Goal: Transaction & Acquisition: Purchase product/service

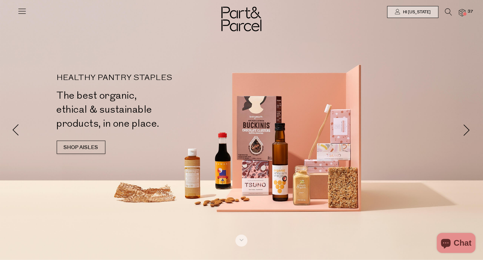
click at [447, 8] on div at bounding box center [241, 12] width 483 height 24
click at [447, 10] on icon at bounding box center [448, 11] width 7 height 7
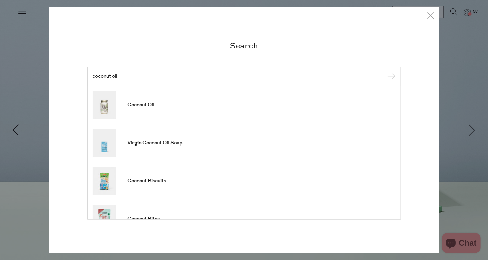
type input "coconut oil"
click at [385, 72] on input "submit" at bounding box center [390, 77] width 10 height 10
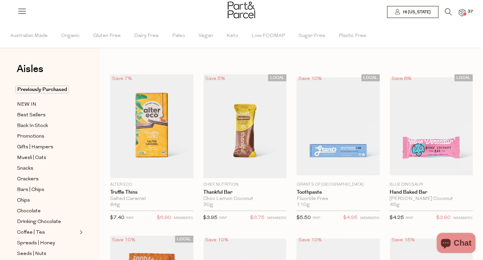
click at [448, 15] on icon at bounding box center [448, 11] width 7 height 7
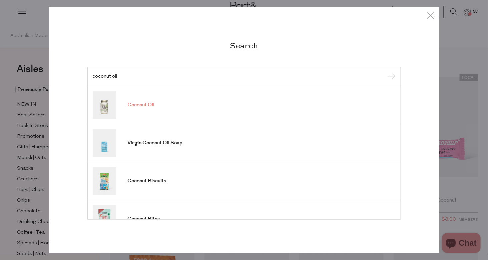
type input "coconut oil"
click at [148, 103] on span "Coconut Oil" at bounding box center [141, 105] width 27 height 7
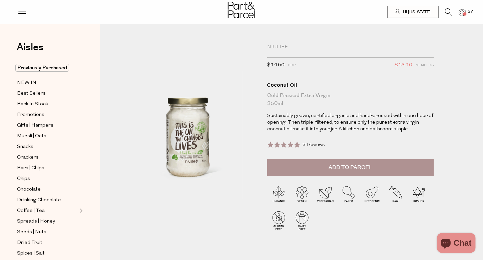
click at [464, 12] on img at bounding box center [462, 13] width 7 height 8
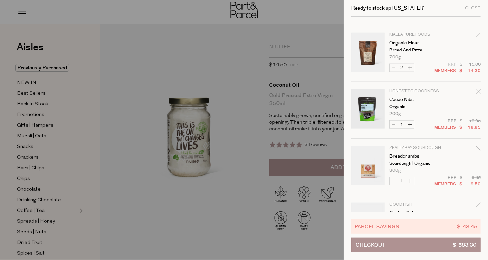
scroll to position [338, 0]
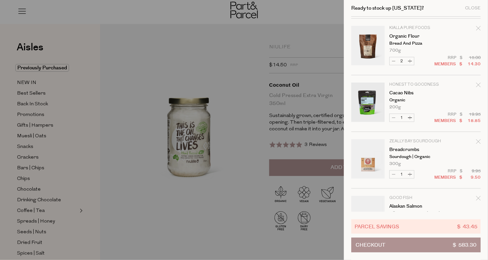
click at [476, 84] on icon "Remove Cacao Nibs" at bounding box center [478, 85] width 5 height 5
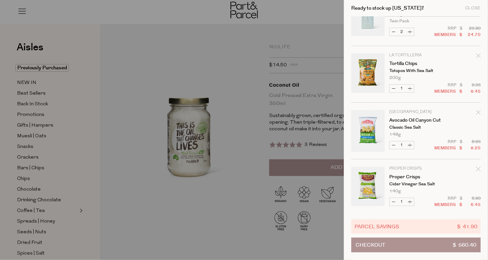
scroll to position [1048, 0]
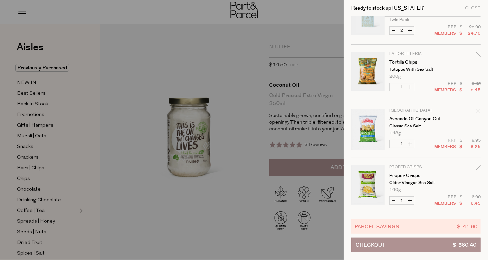
click at [476, 52] on icon "Remove Tortilla Chips" at bounding box center [478, 54] width 4 height 4
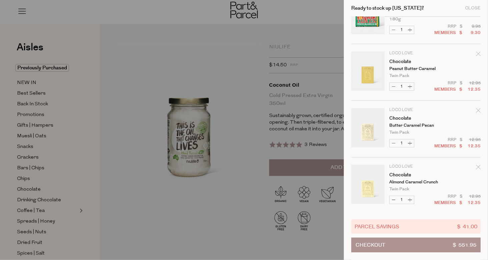
scroll to position [822, 0]
click at [411, 143] on button "Increase Chocolate" at bounding box center [410, 144] width 8 height 8
type input "2"
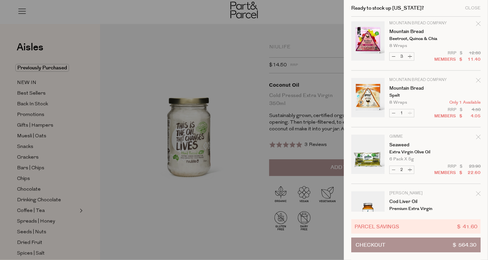
scroll to position [1217, 0]
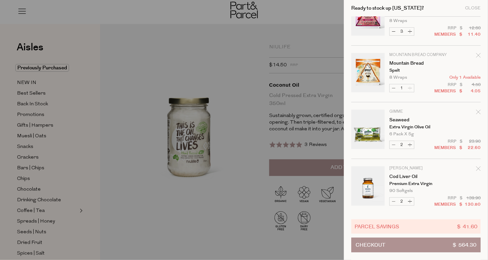
click at [414, 247] on button "Checkout $ 564.30" at bounding box center [415, 245] width 129 height 15
